Goal: Information Seeking & Learning: Check status

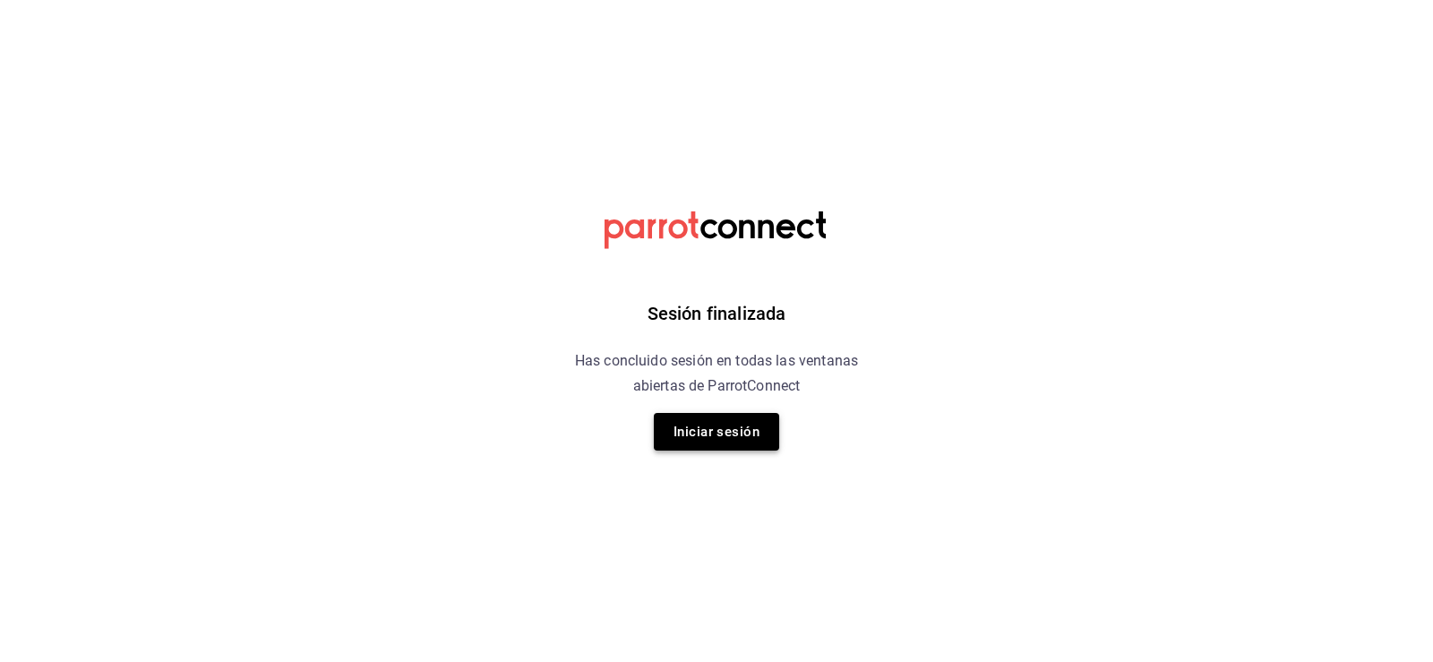
click at [690, 428] on button "Iniciar sesión" at bounding box center [716, 432] width 125 height 38
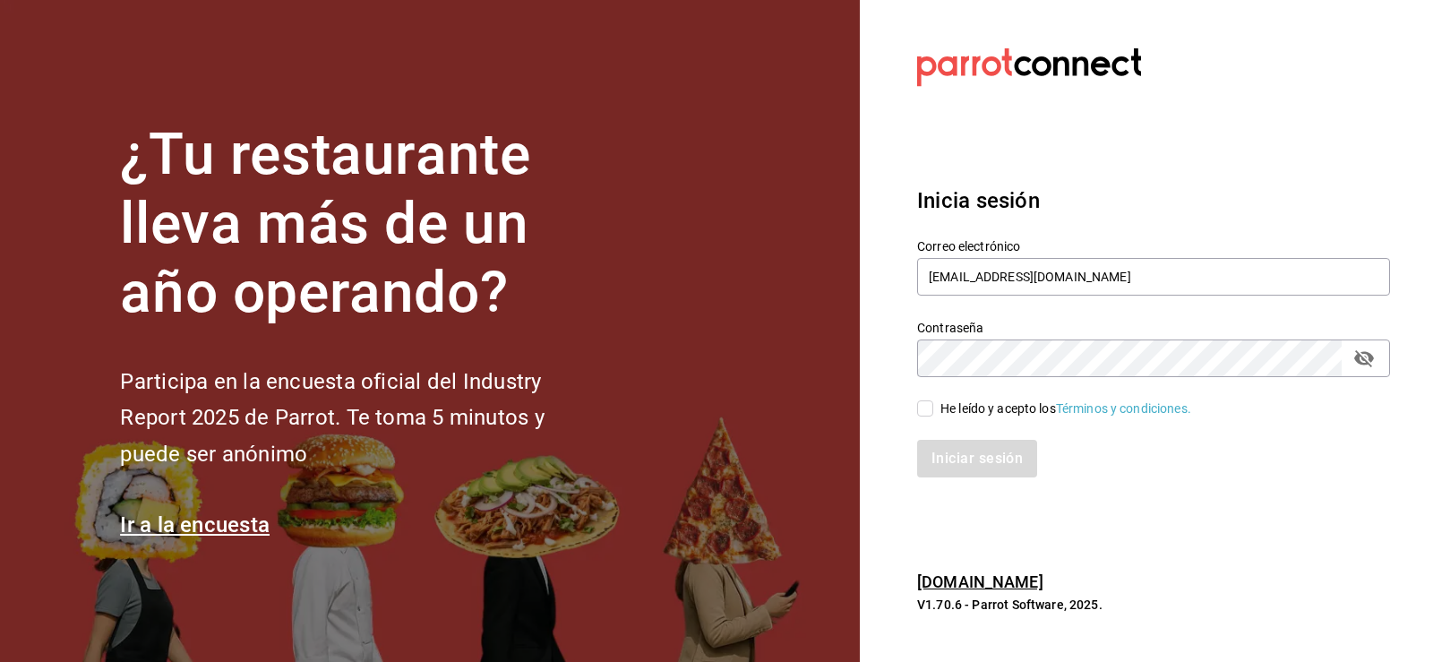
click at [927, 403] on input "He leído y acepto los Términos y condiciones." at bounding box center [925, 408] width 16 height 16
checkbox input "true"
click at [961, 459] on button "Iniciar sesión" at bounding box center [978, 459] width 122 height 38
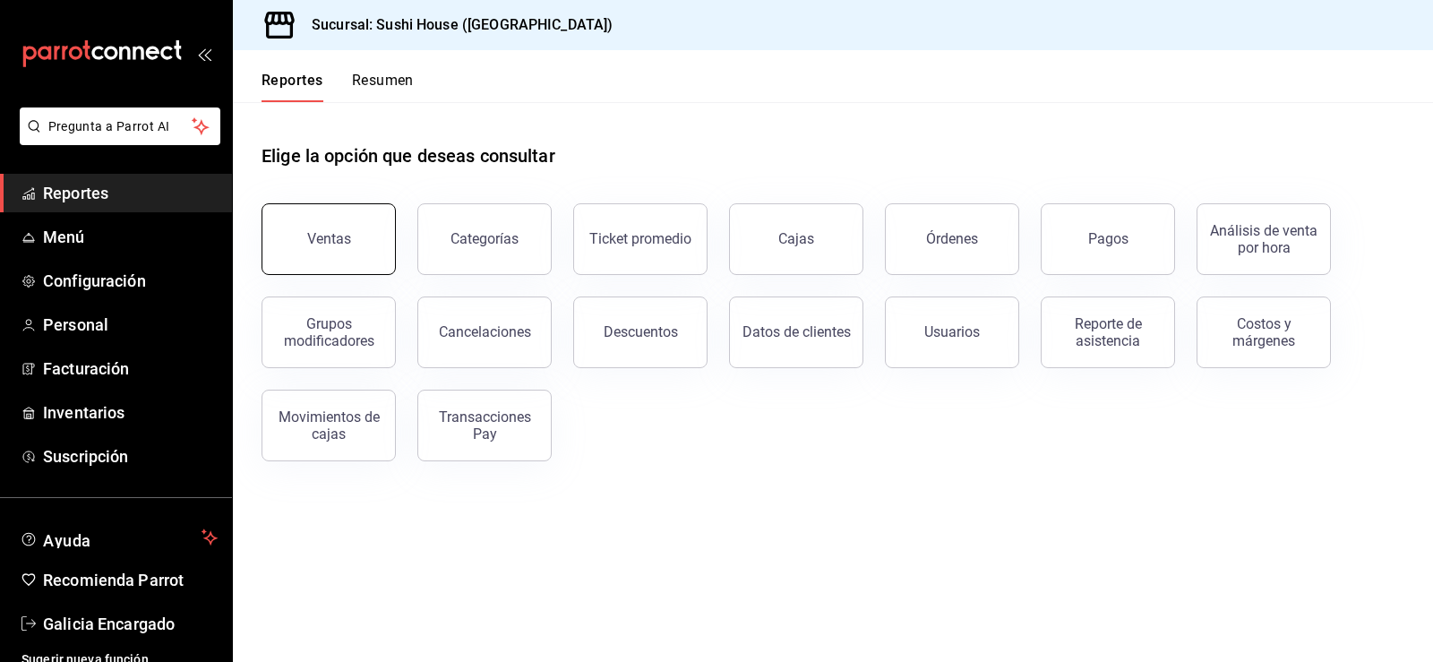
click at [314, 224] on button "Ventas" at bounding box center [329, 239] width 134 height 72
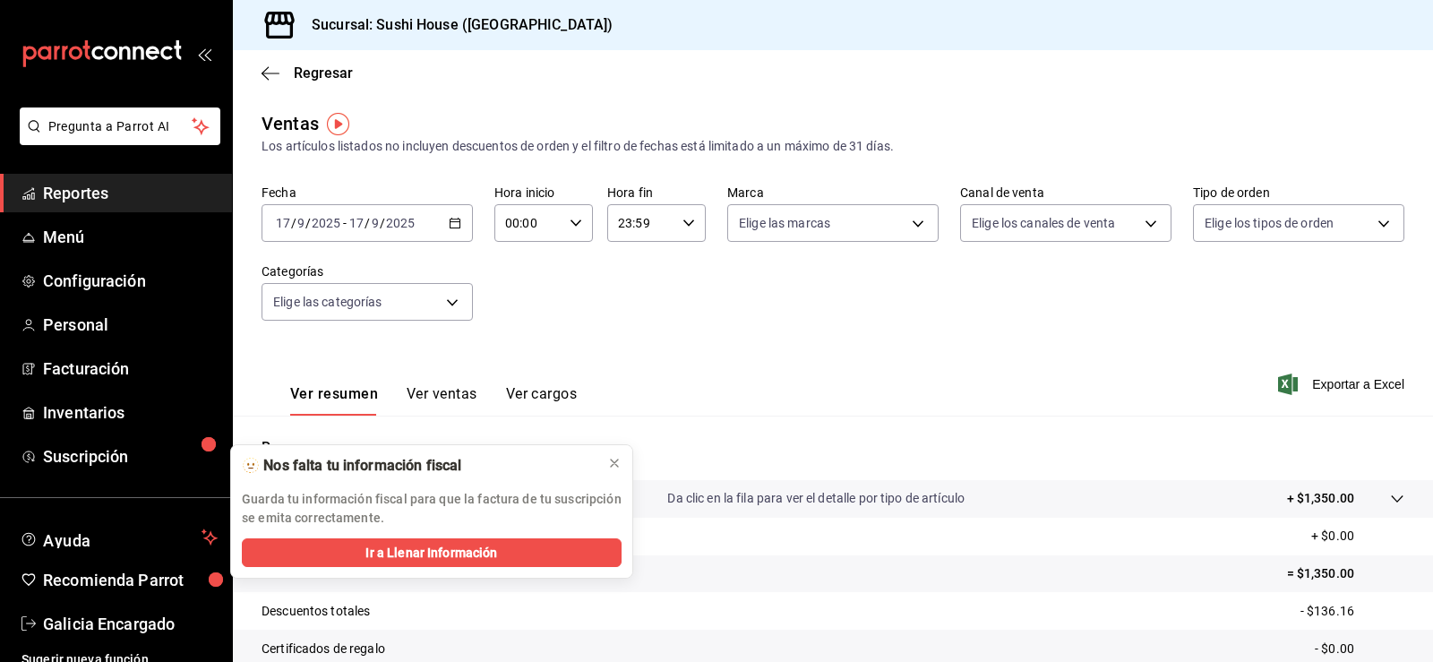
click at [138, 207] on link "Reportes" at bounding box center [116, 193] width 232 height 39
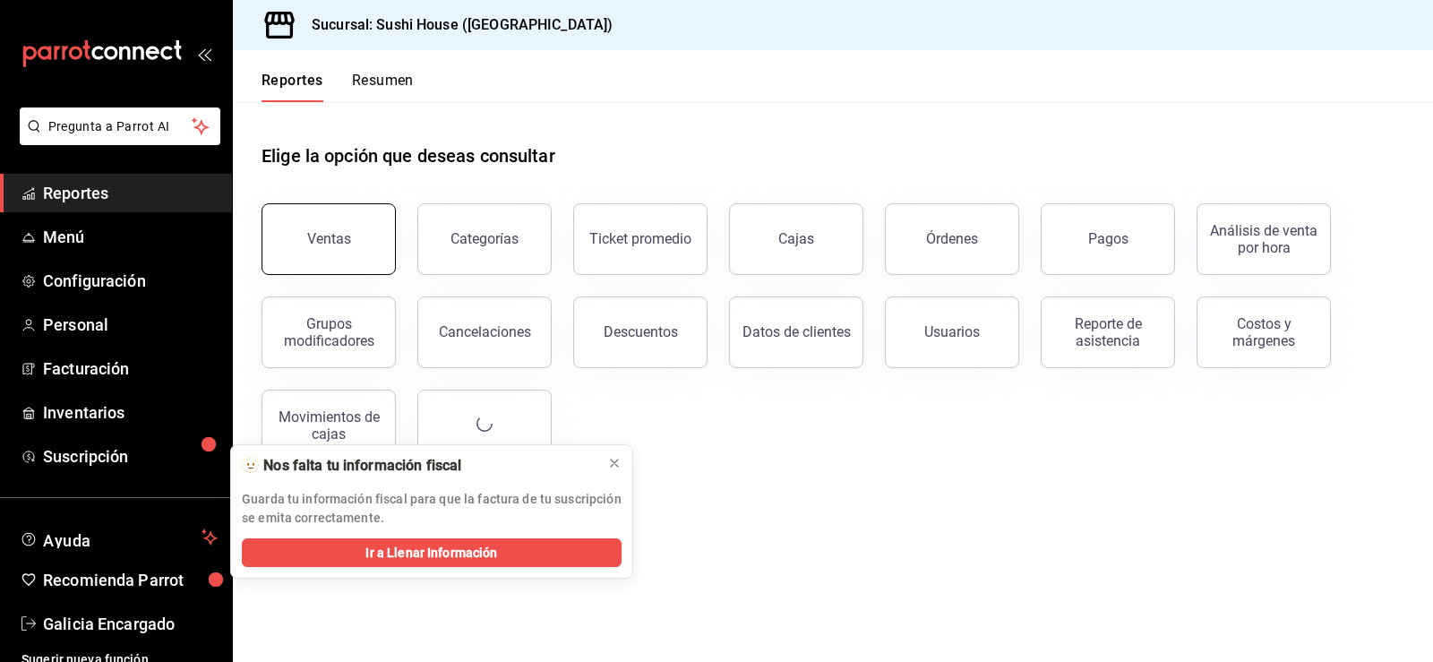
click at [327, 271] on div "Ventas" at bounding box center [318, 228] width 156 height 93
click at [298, 225] on button "Ventas" at bounding box center [329, 239] width 134 height 72
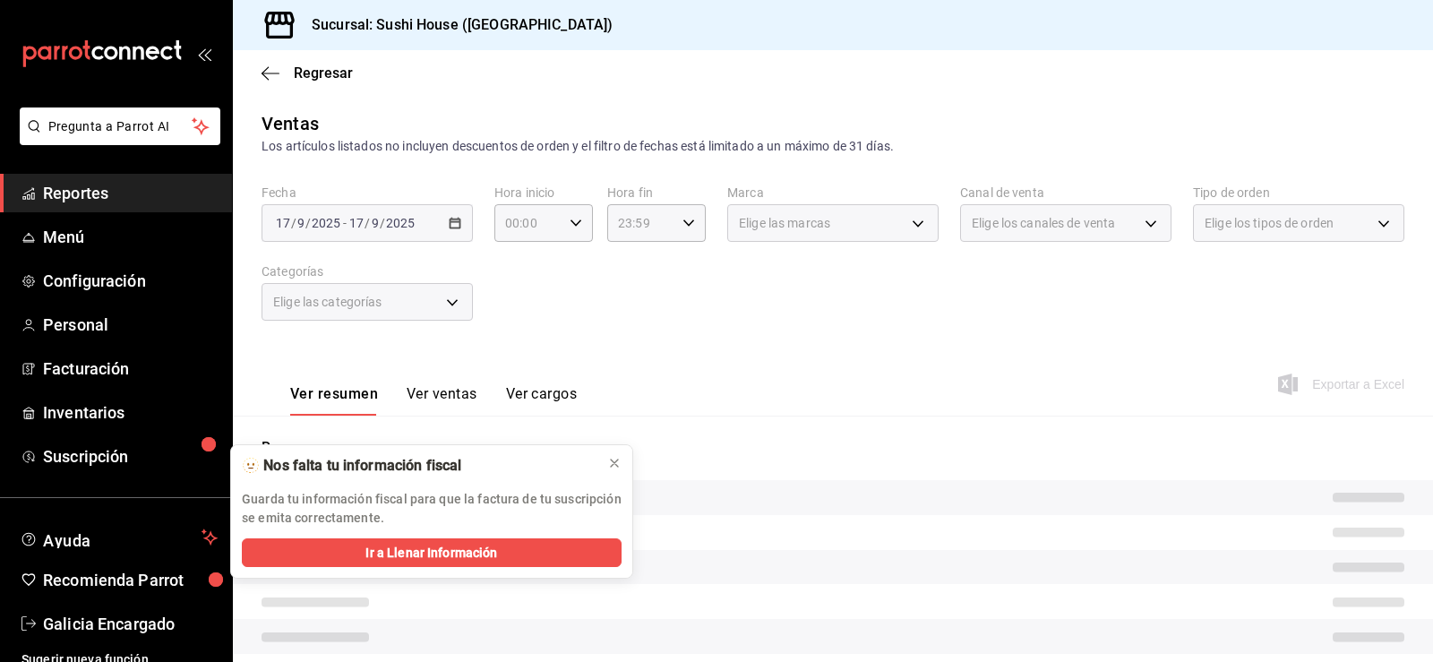
scroll to position [188, 0]
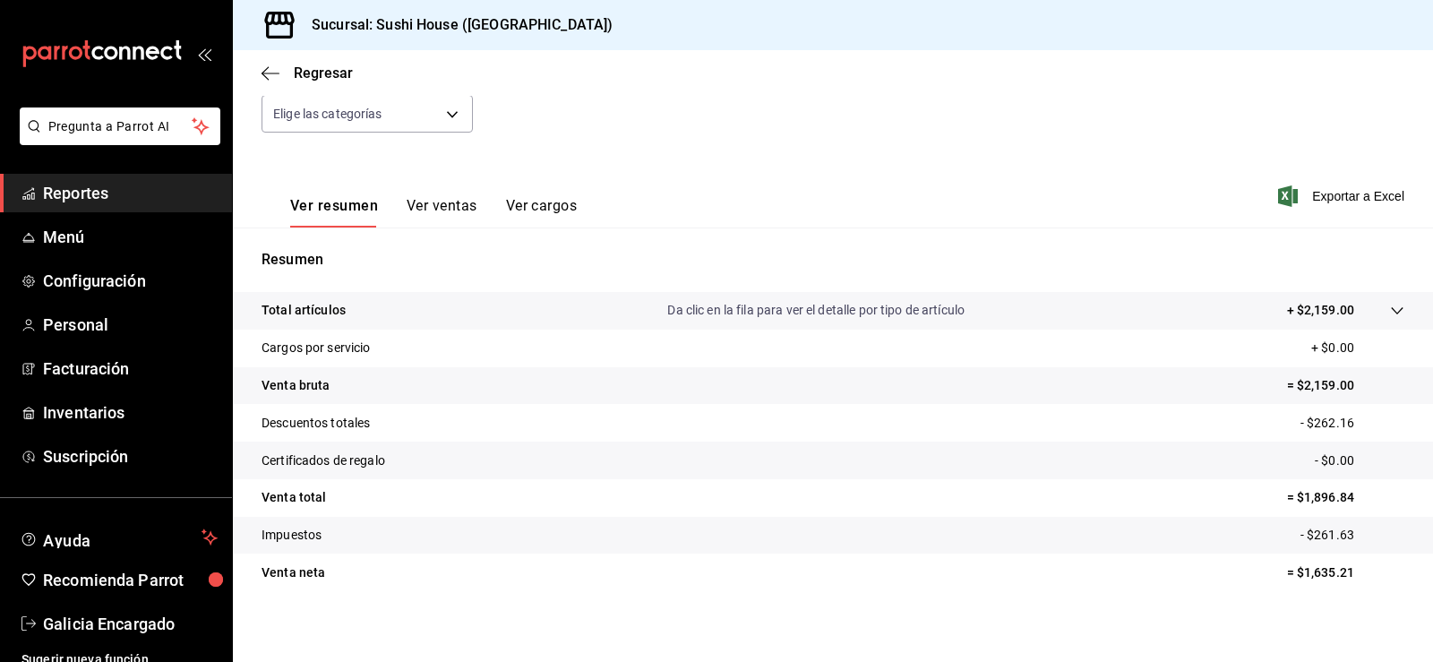
click at [94, 199] on span "Reportes" at bounding box center [130, 193] width 175 height 24
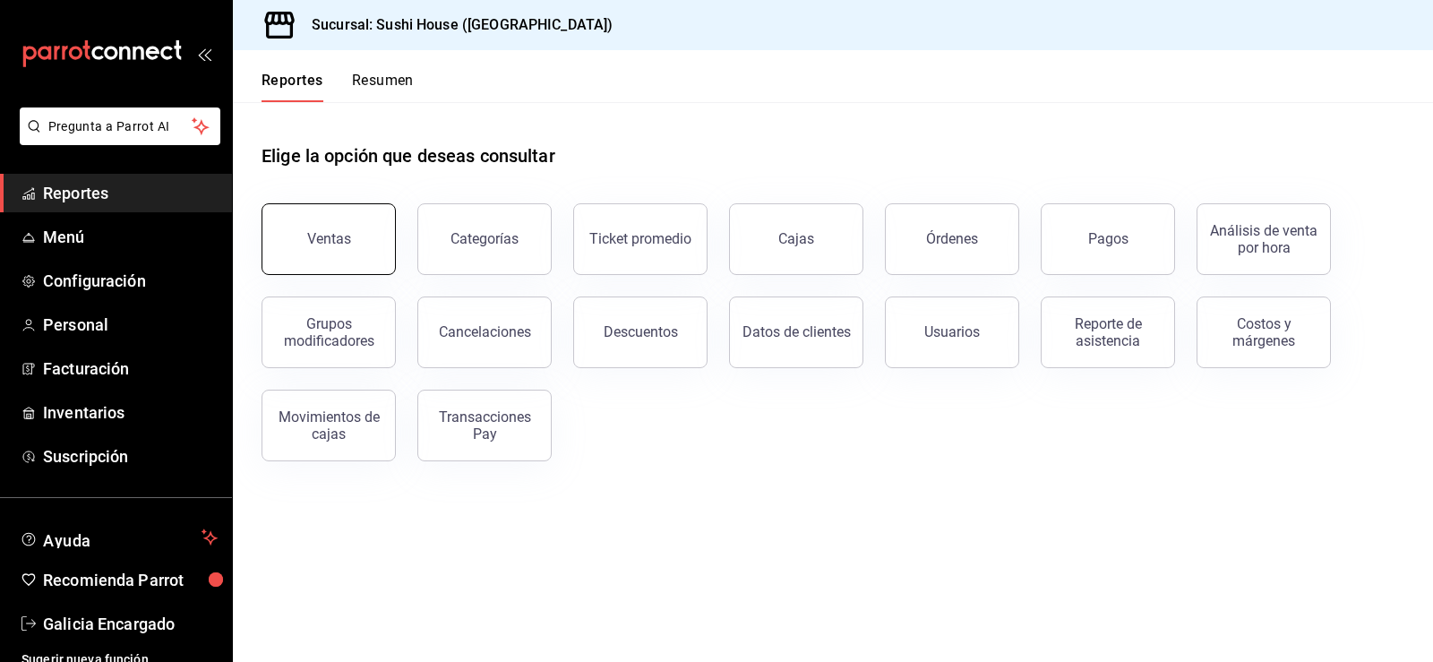
click at [352, 240] on button "Ventas" at bounding box center [329, 239] width 134 height 72
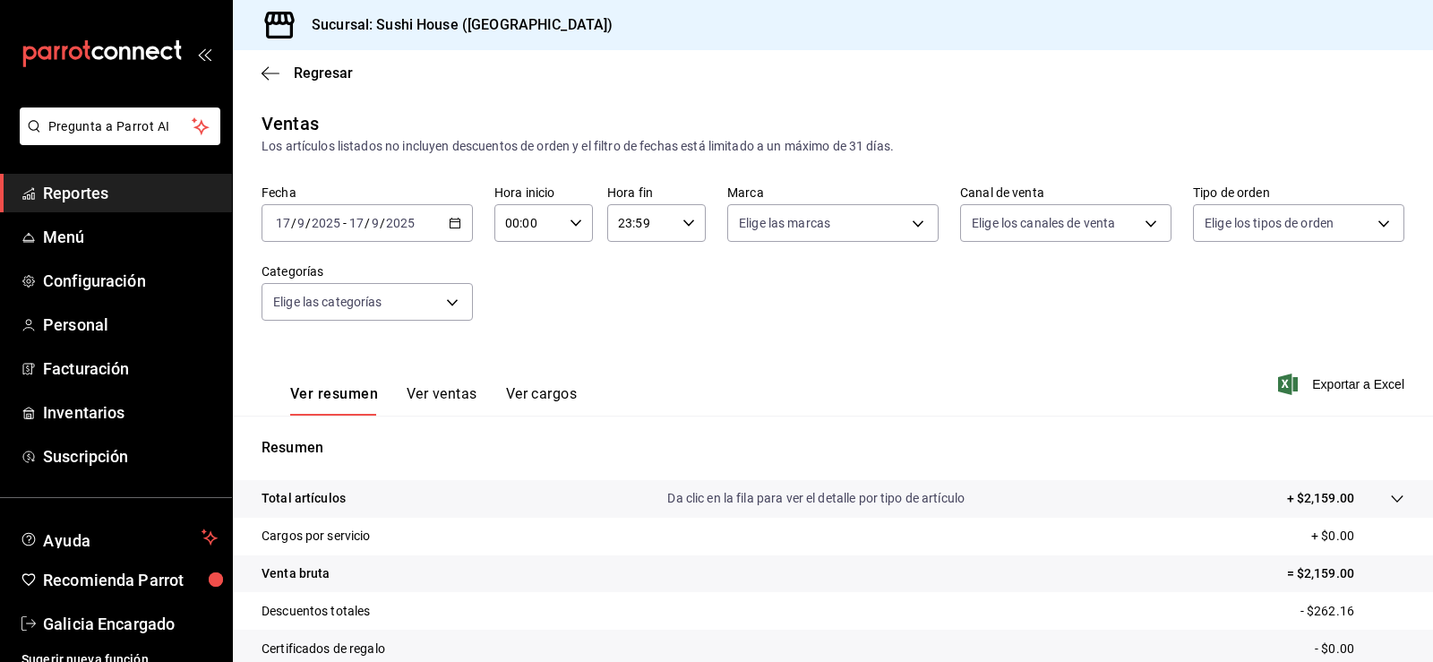
scroll to position [196, 0]
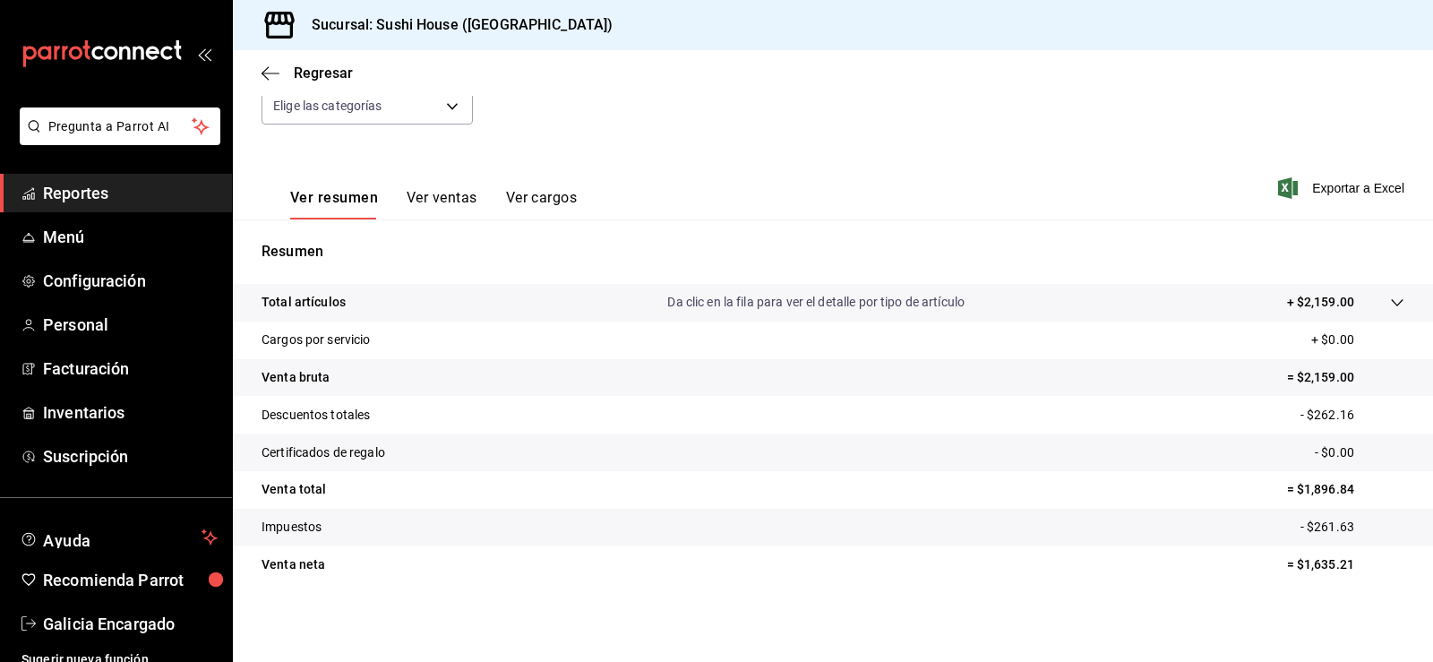
click at [124, 179] on link "Reportes" at bounding box center [116, 193] width 232 height 39
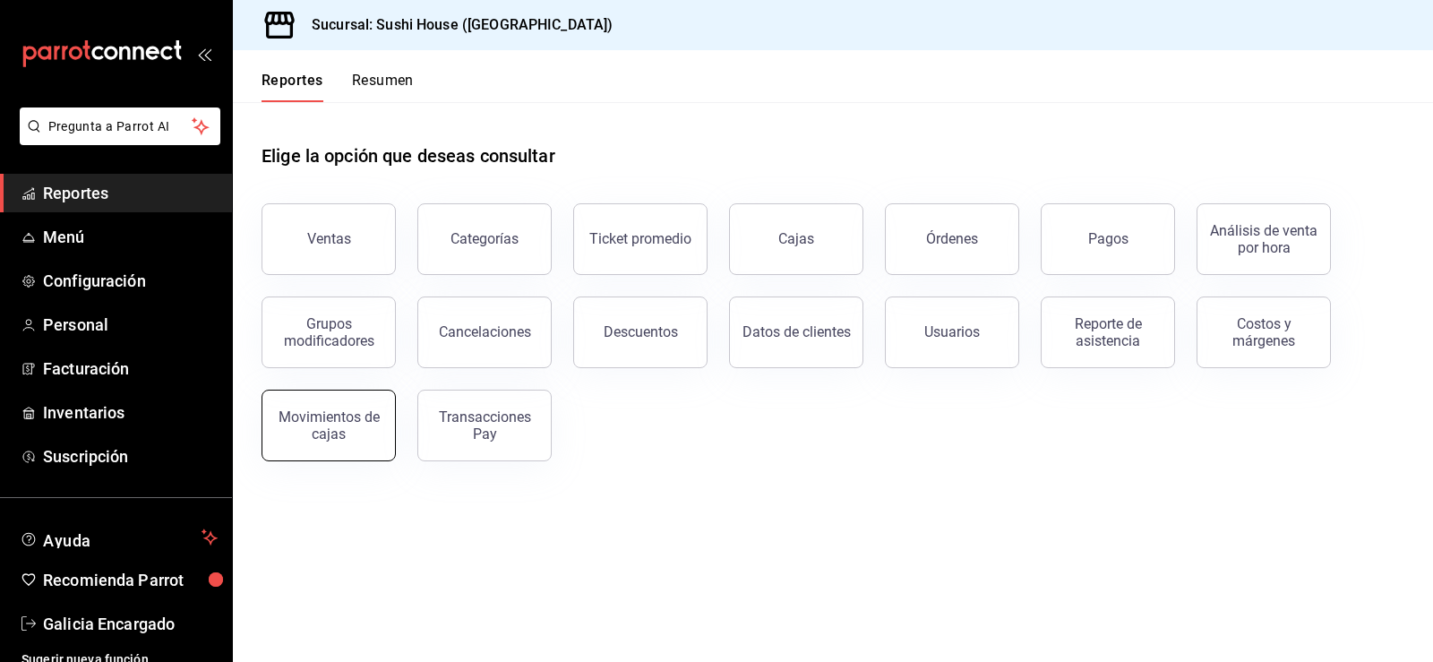
click at [336, 430] on div "Movimientos de cajas" at bounding box center [328, 425] width 111 height 34
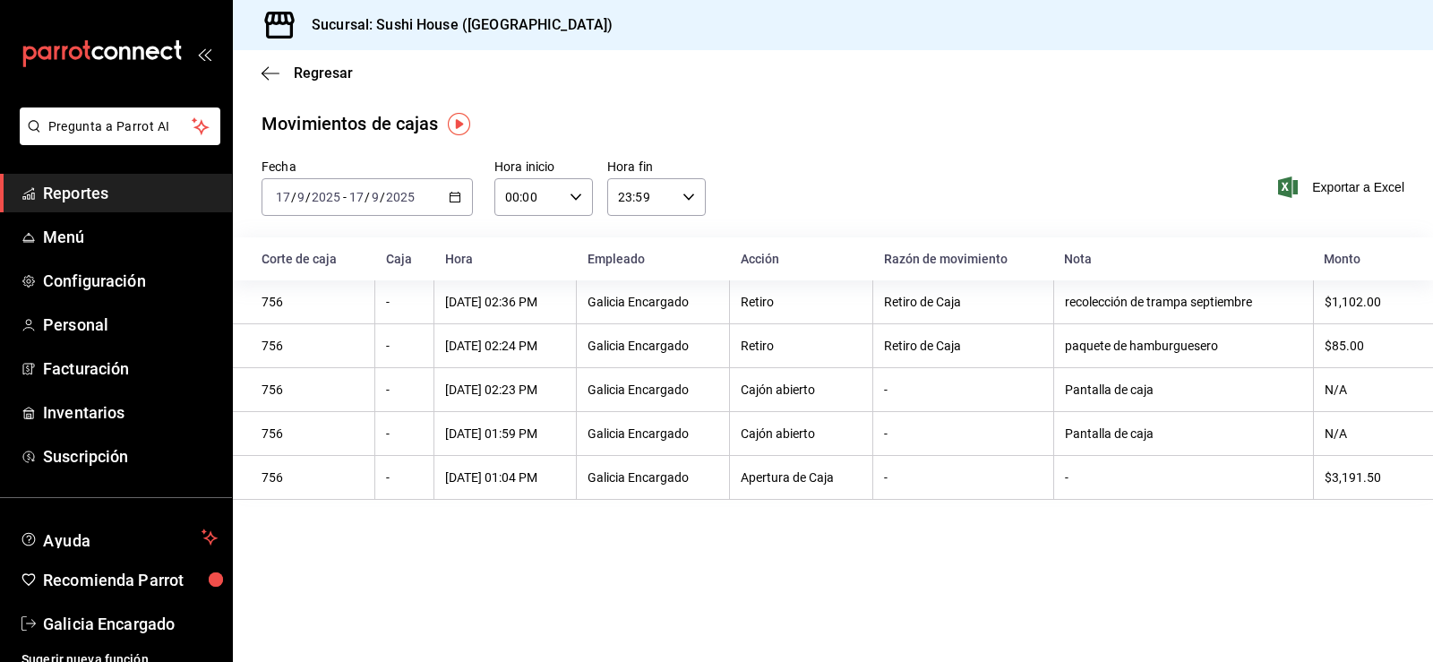
click at [456, 202] on \(Stroke\) "button" at bounding box center [455, 198] width 11 height 10
click at [283, 291] on span "Ayer" at bounding box center [346, 291] width 139 height 19
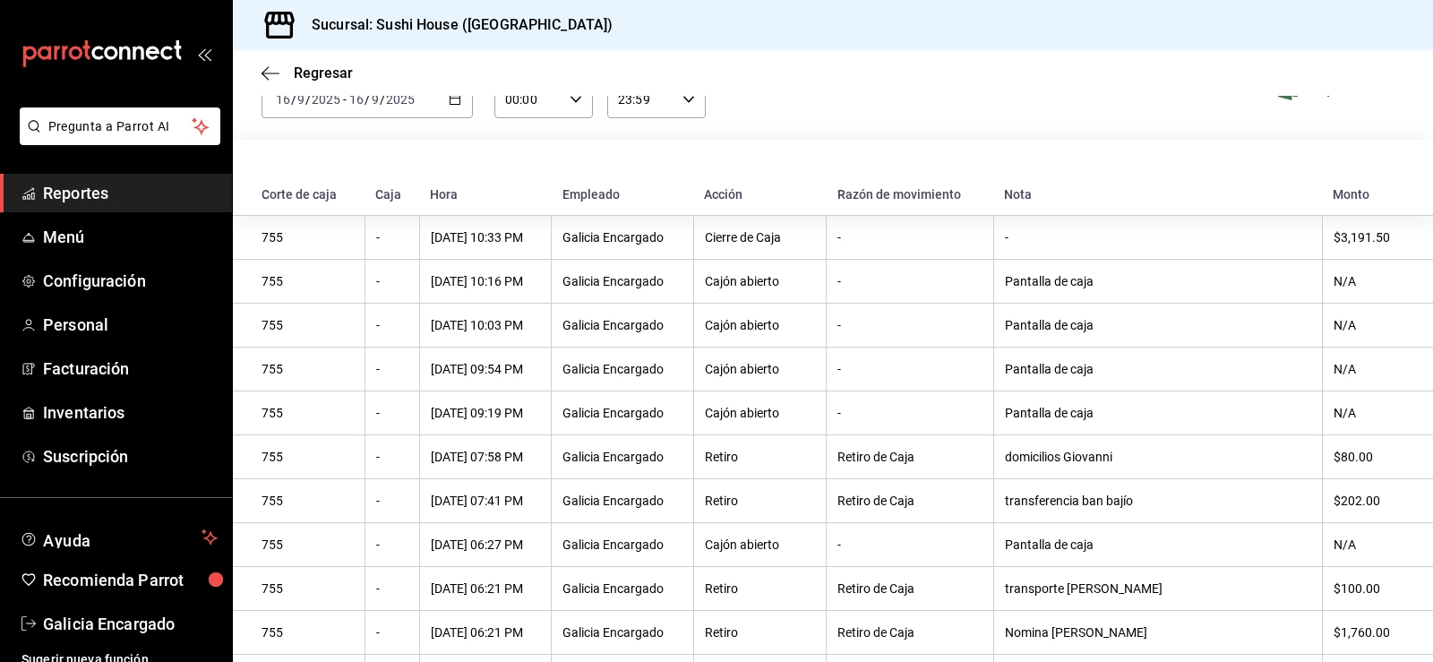
scroll to position [56, 0]
